Goal: Task Accomplishment & Management: Manage account settings

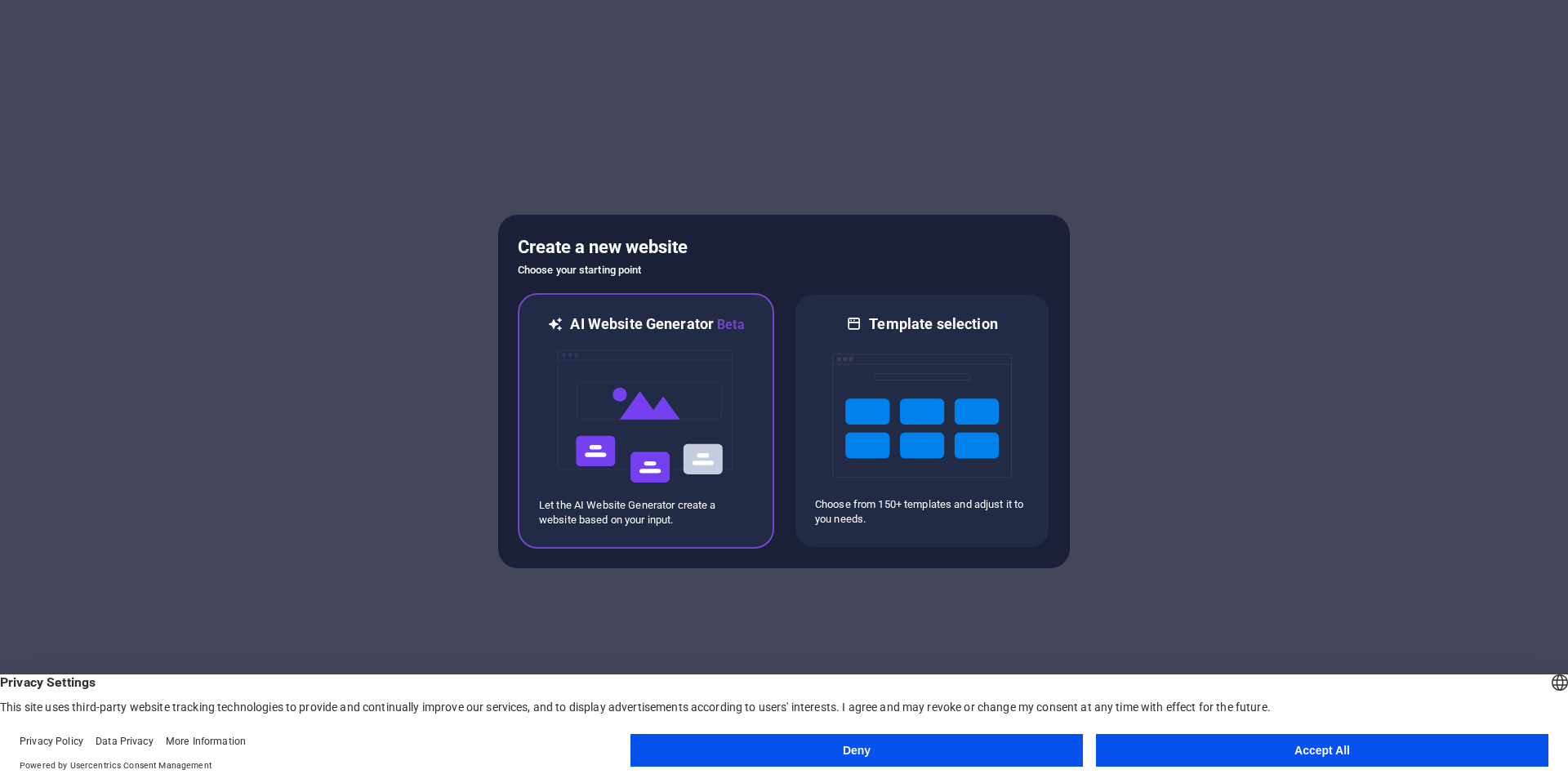
click at [707, 411] on img at bounding box center [646, 416] width 180 height 163
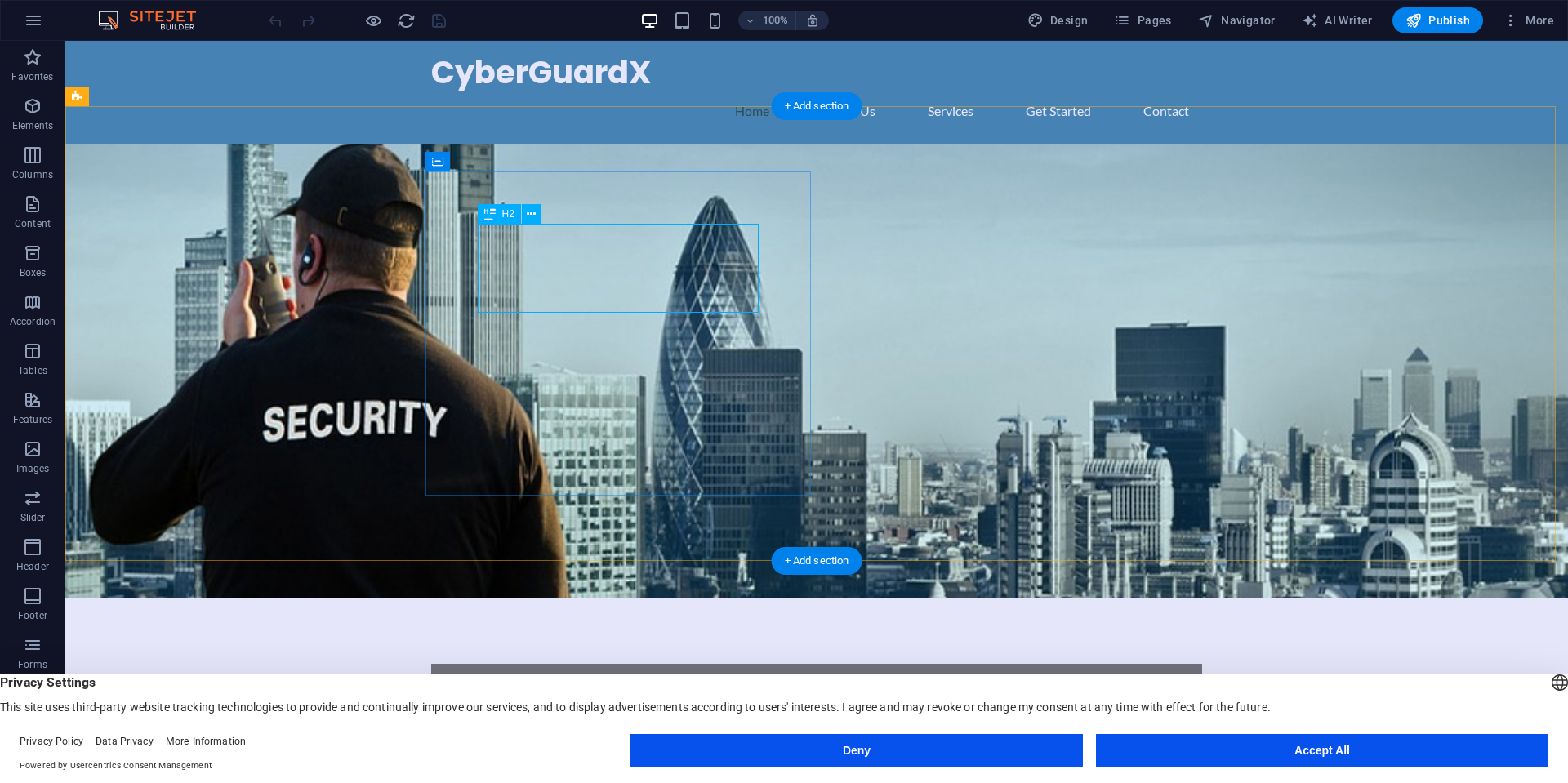
click at [560, 716] on div "Secure Your Digital Future with CyberGuardX" at bounding box center [816, 731] width 666 height 29
click at [1506, 27] on icon "button" at bounding box center [1511, 20] width 16 height 16
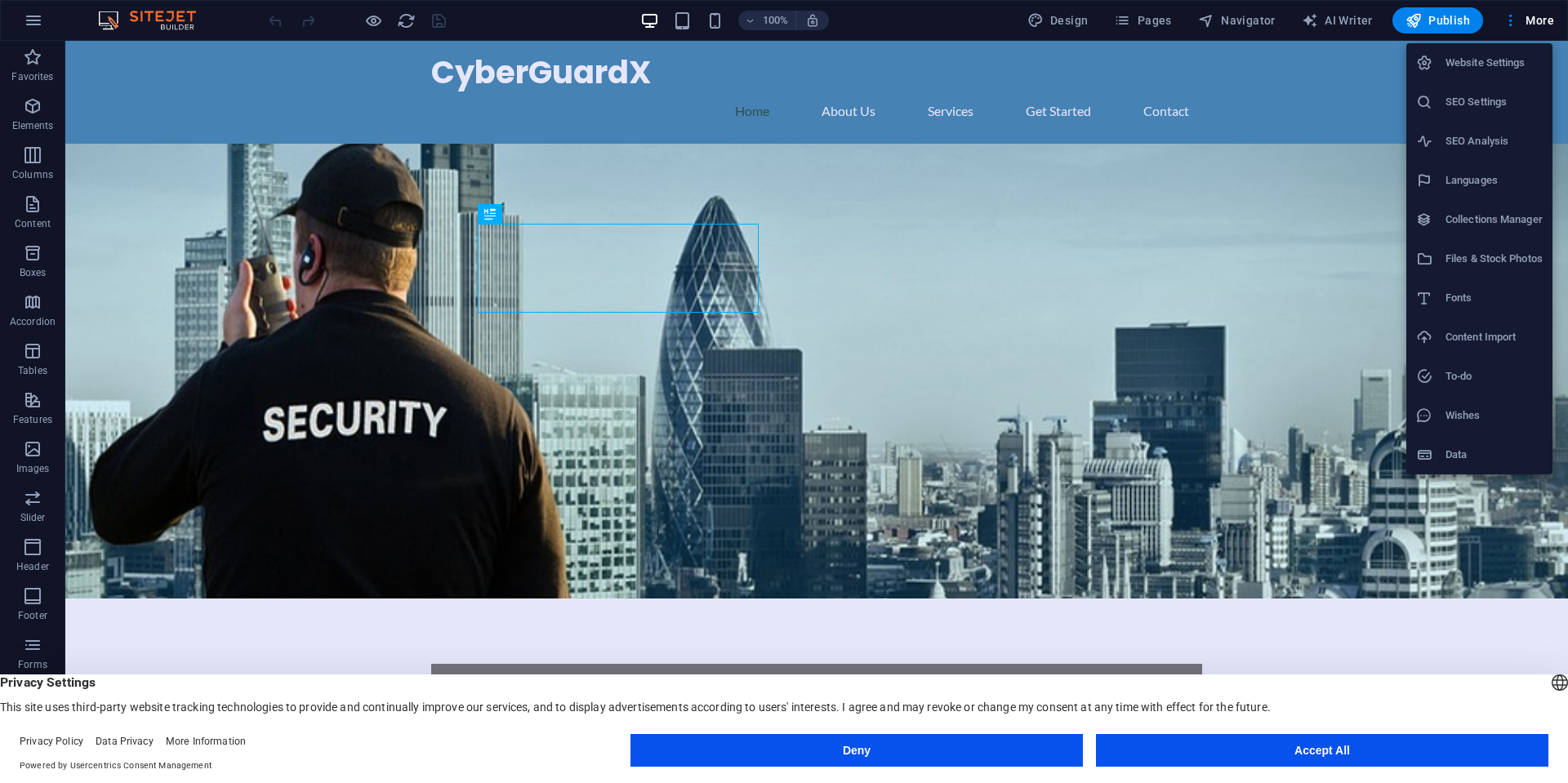
click at [1251, 213] on div at bounding box center [784, 392] width 1568 height 783
